Goal: Find specific page/section: Find specific page/section

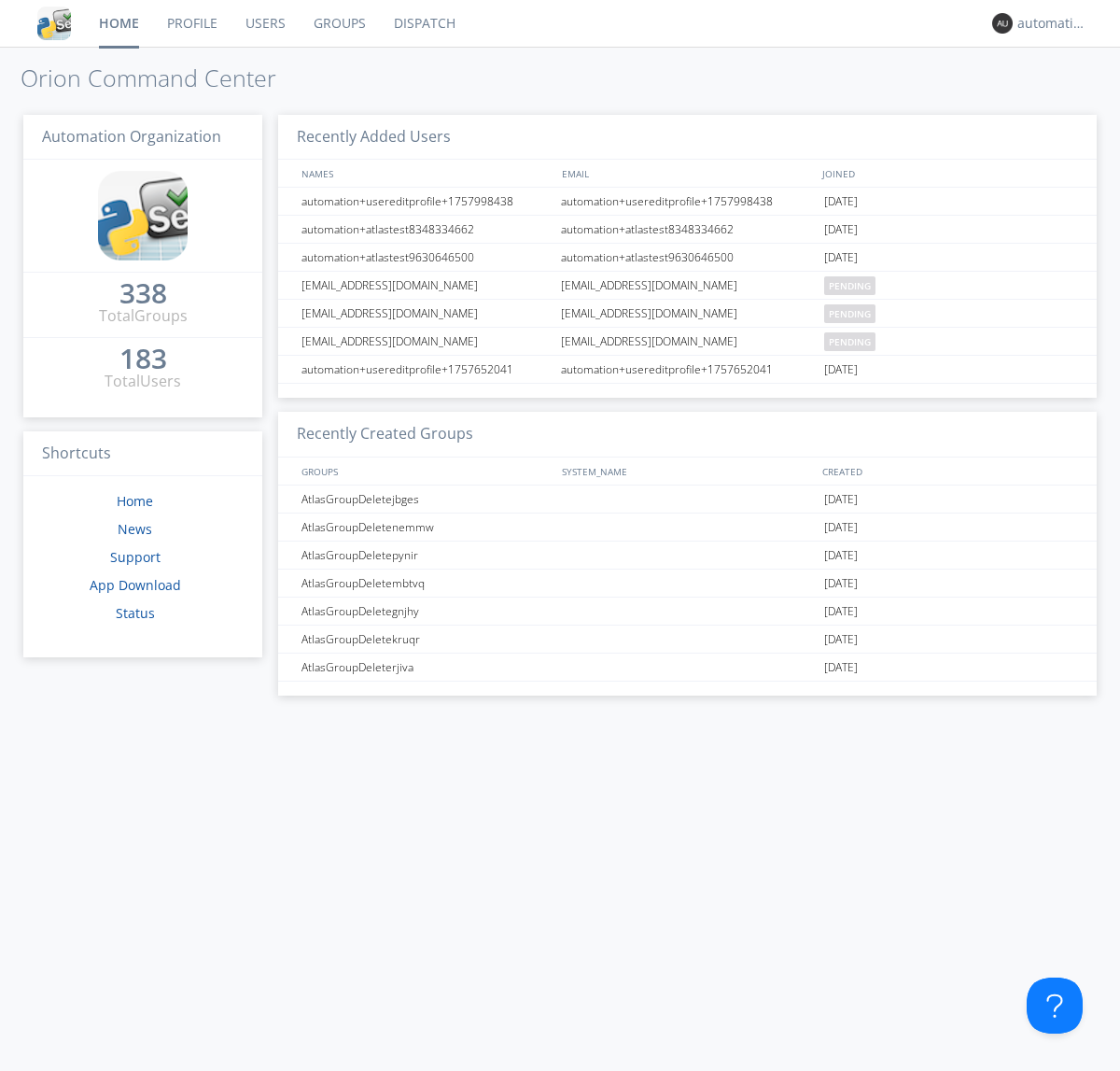
click at [423, 24] on link "Dispatch" at bounding box center [424, 23] width 89 height 46
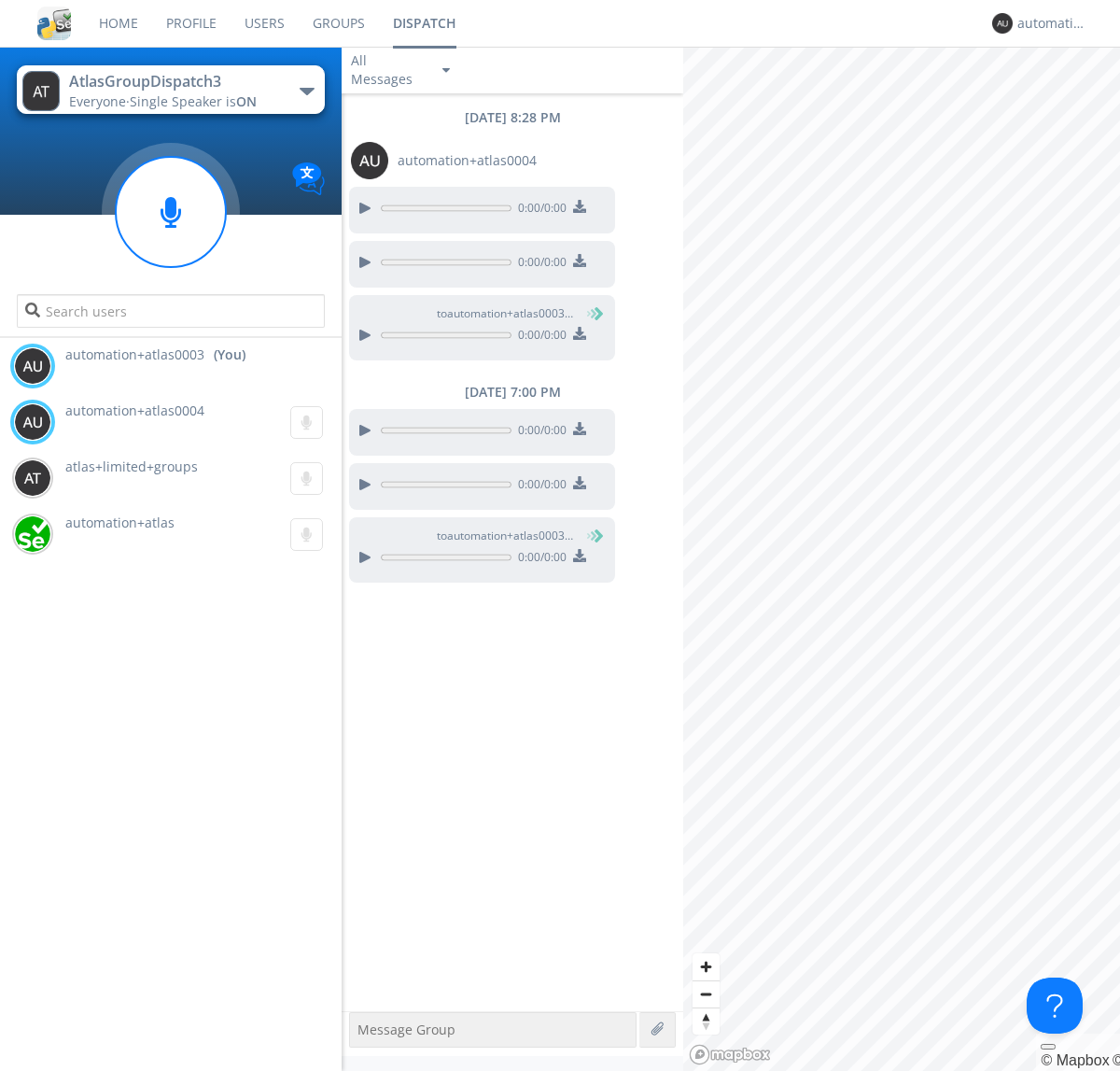
click at [306, 90] on div "button" at bounding box center [307, 91] width 15 height 8
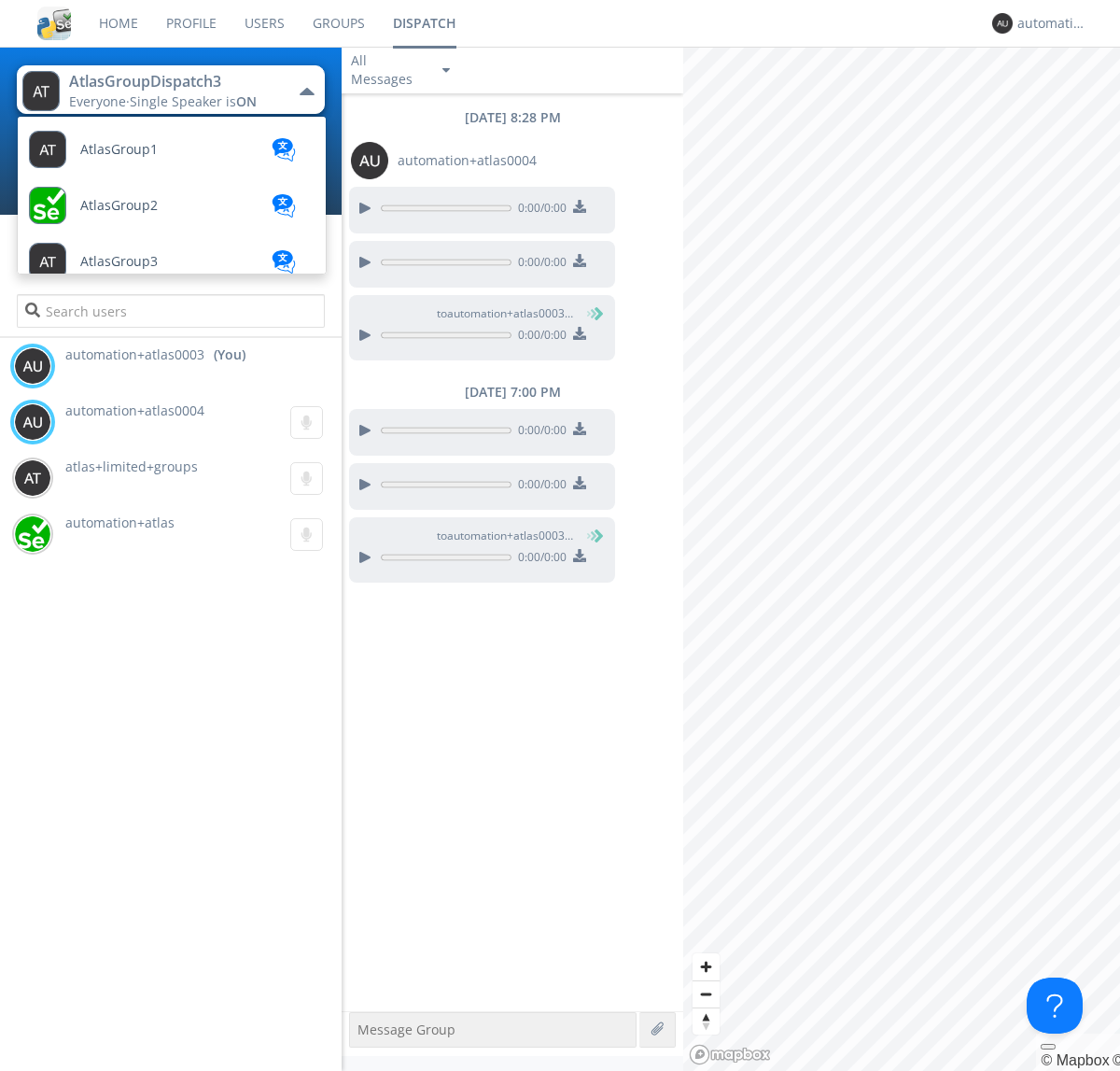
click at [141, 870] on span "AtlasGroupDispatch" at bounding box center [143, 877] width 125 height 14
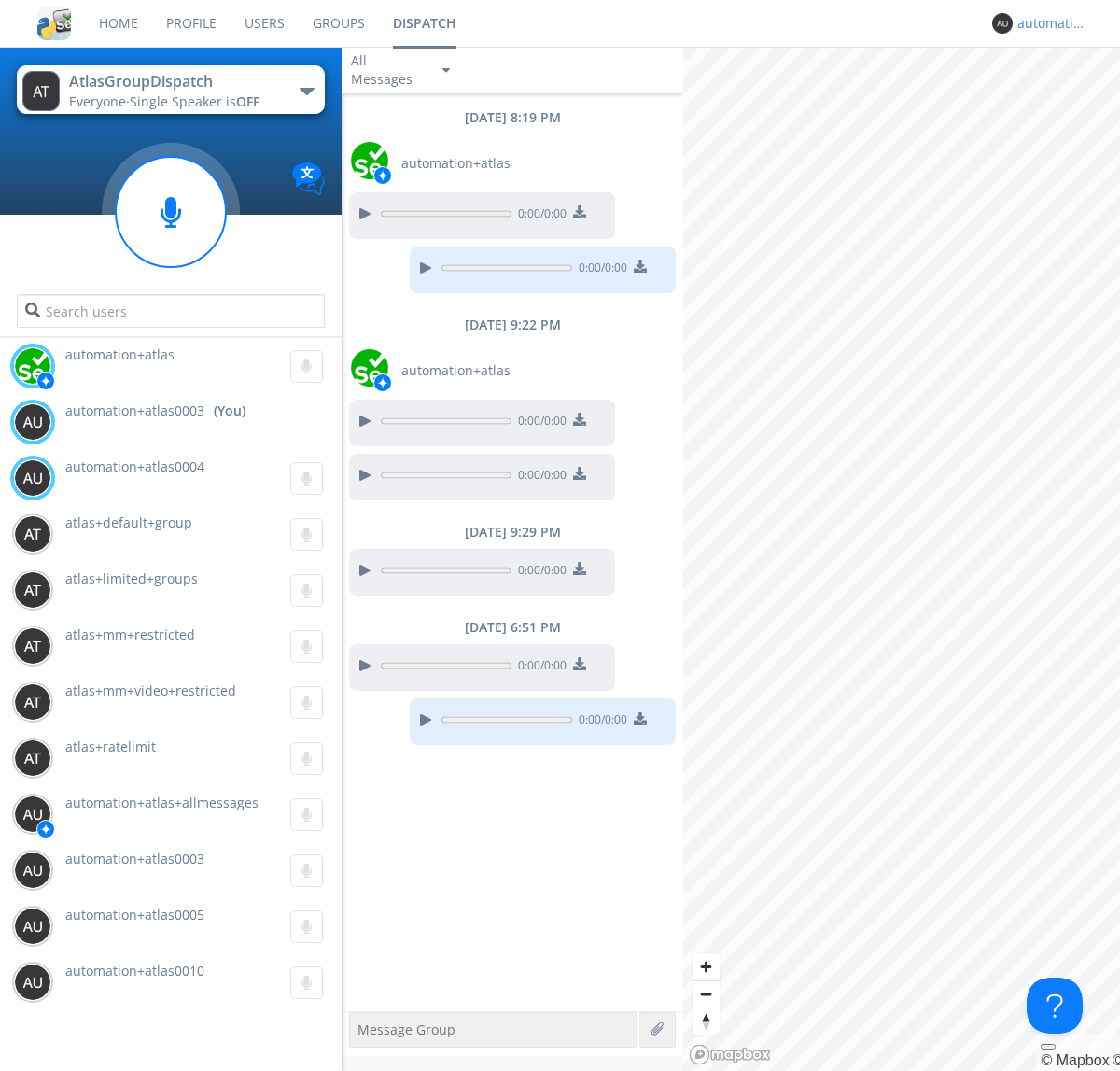
click at [1047, 24] on div "automation+atlas0003" at bounding box center [1052, 23] width 70 height 19
